Goal: Check status: Check status

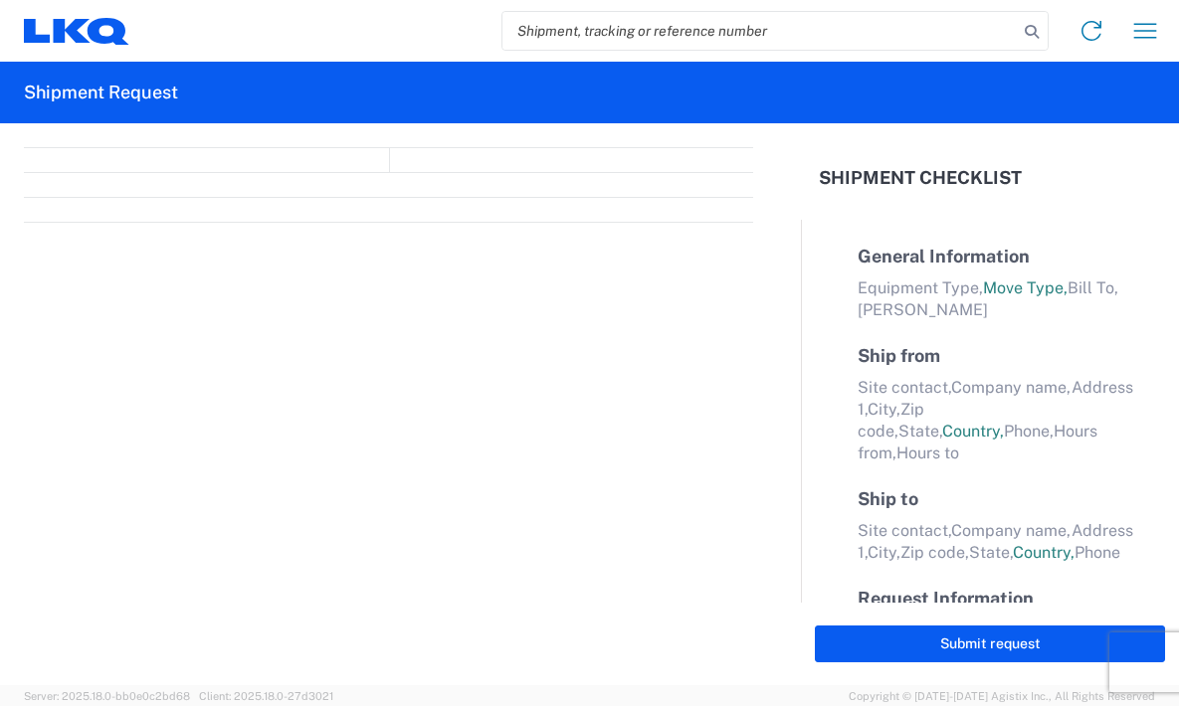
select select "FULL"
select select "LBS"
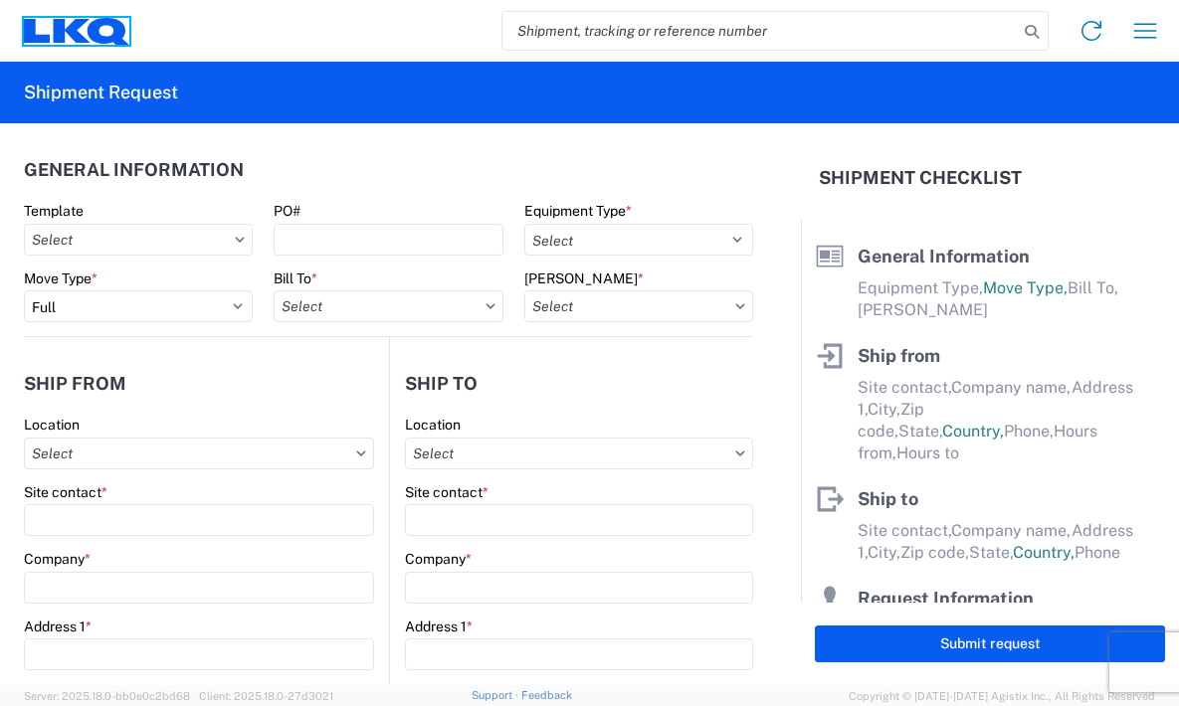
click at [62, 27] on icon at bounding box center [71, 30] width 37 height 24
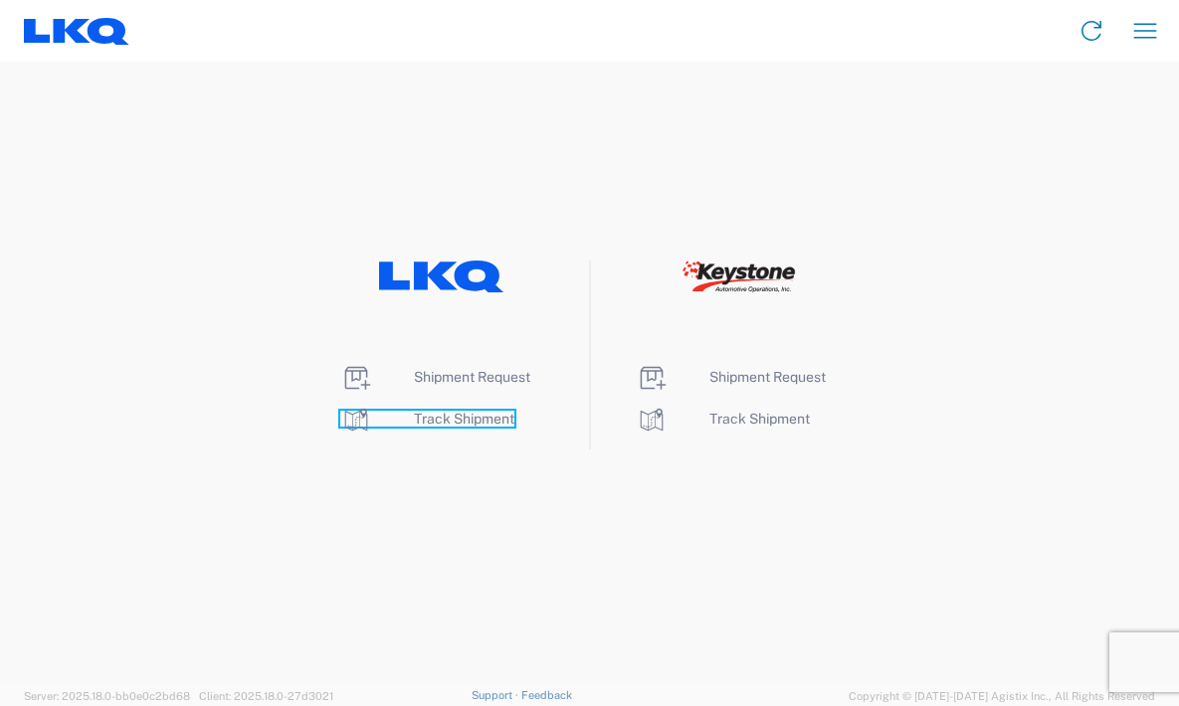
click at [446, 423] on span "Track Shipment" at bounding box center [464, 419] width 100 height 16
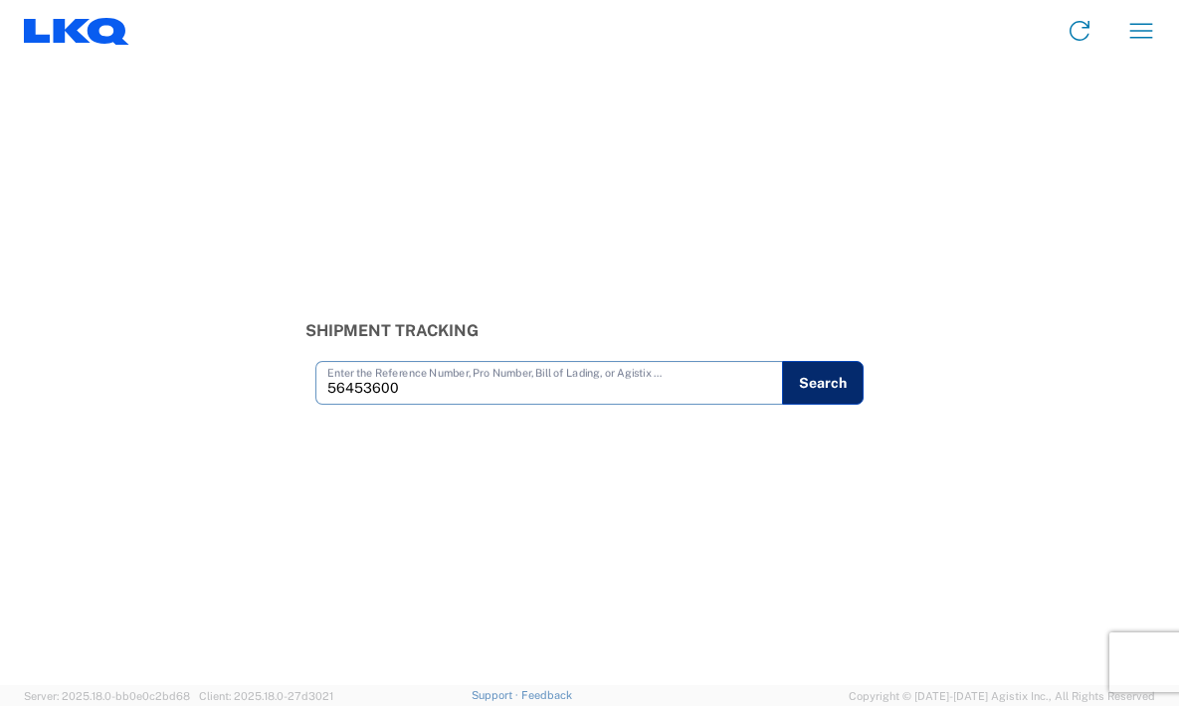
type input "56453600"
click at [833, 380] on button "Search" at bounding box center [823, 383] width 82 height 44
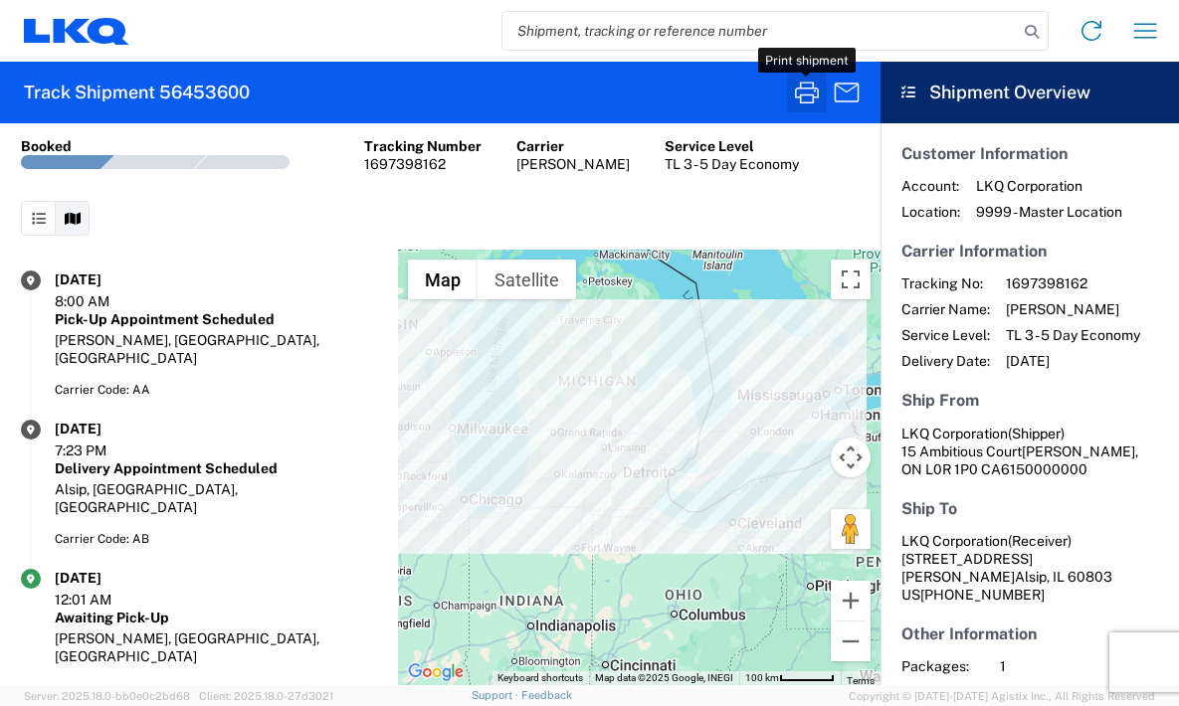
click at [802, 91] on icon "button" at bounding box center [807, 93] width 32 height 32
